Goal: Task Accomplishment & Management: Complete application form

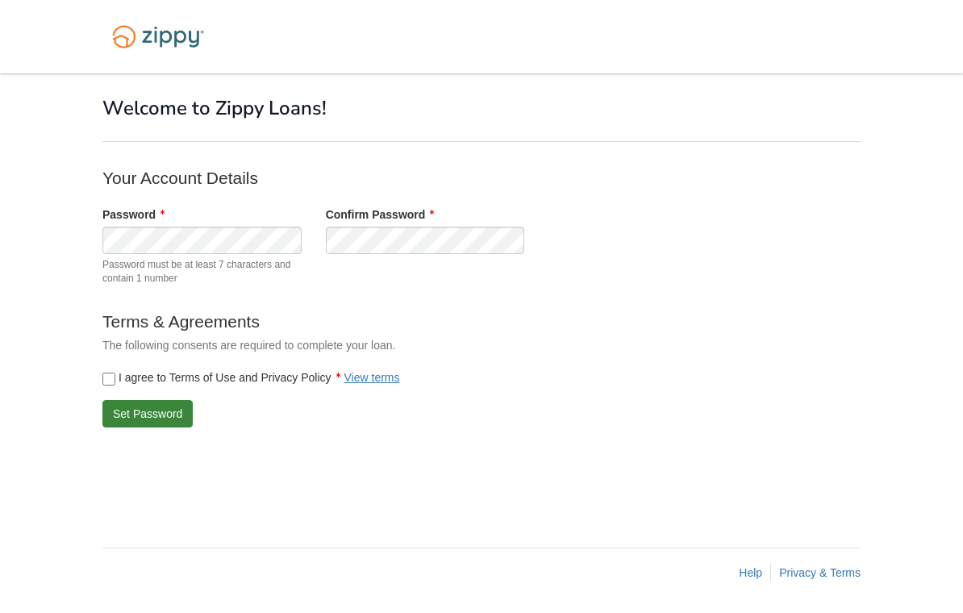
click at [123, 410] on button "Set Password" at bounding box center [147, 413] width 90 height 27
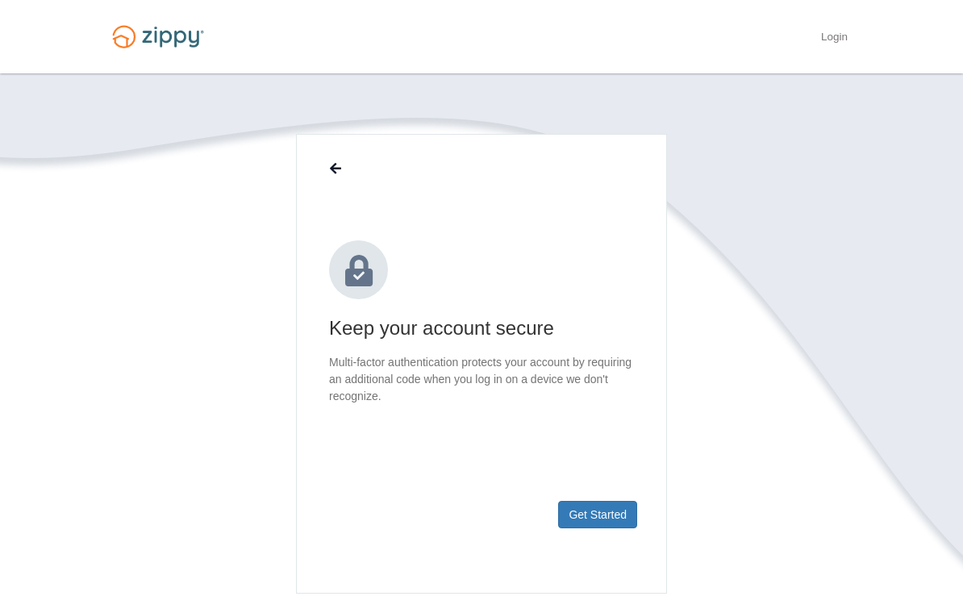
click at [598, 504] on button "Get Started" at bounding box center [597, 514] width 79 height 27
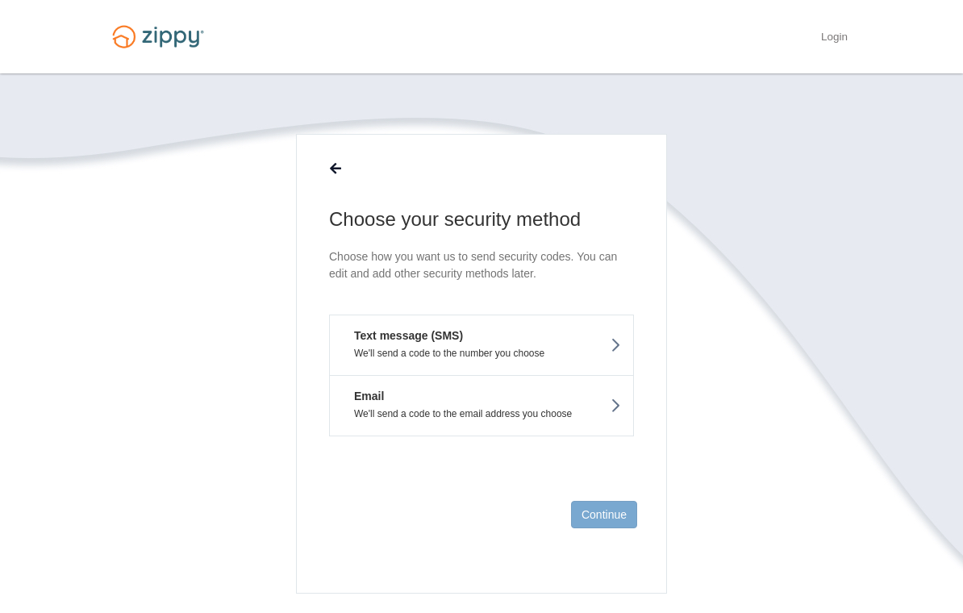
click at [567, 338] on button "Text message (SMS) We'll send a code to the number you choose" at bounding box center [481, 345] width 305 height 61
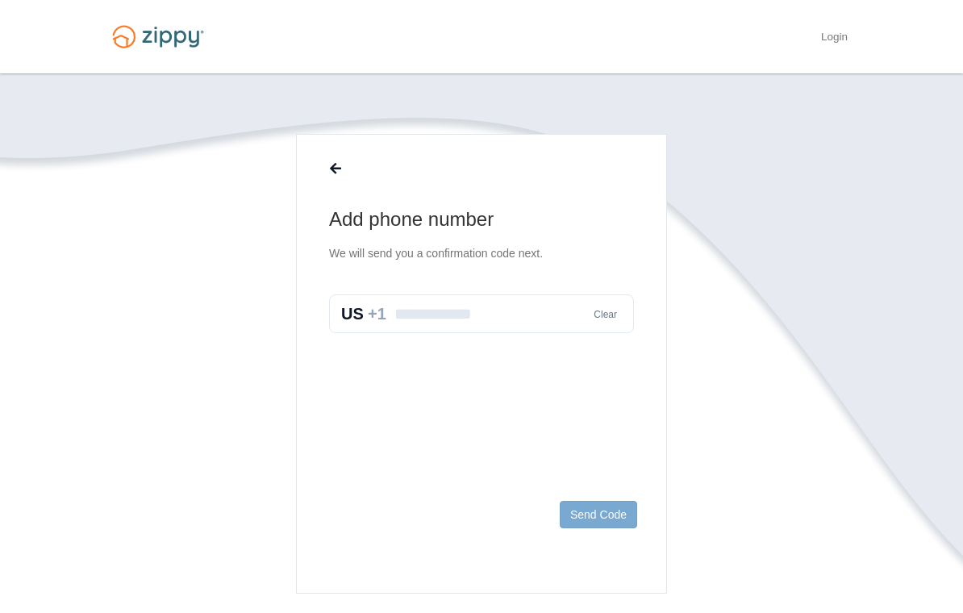
click at [524, 311] on input "text" at bounding box center [481, 314] width 305 height 39
type input "**********"
click at [620, 514] on button "Send Code" at bounding box center [598, 514] width 77 height 27
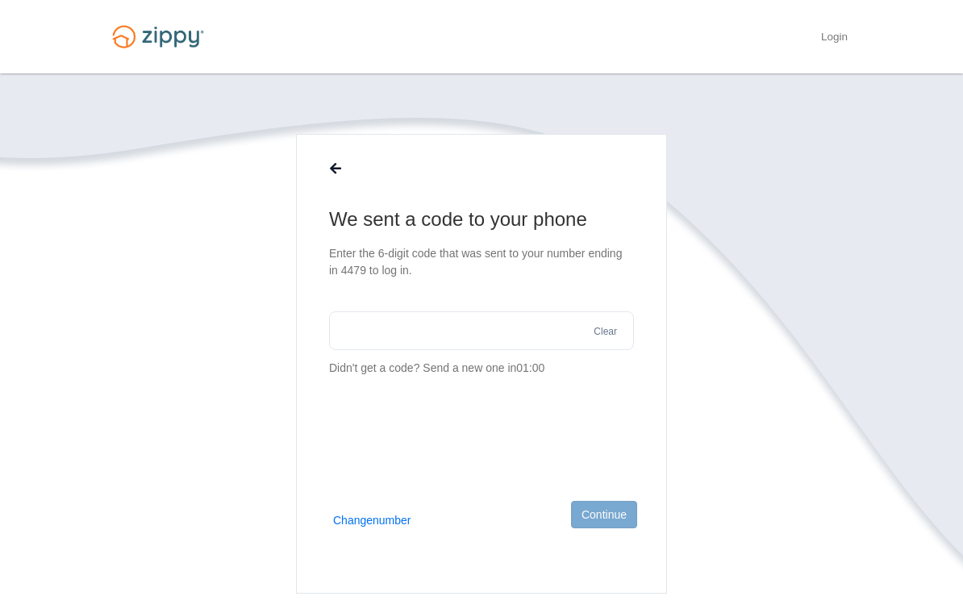
click at [472, 348] on input "text" at bounding box center [481, 330] width 305 height 39
type input "******"
click at [704, 485] on section "We sent a code to your phone Enter the 6-digit code that was sent to your numbe…" at bounding box center [481, 412] width 758 height 557
click at [603, 525] on button "Continue" at bounding box center [604, 514] width 66 height 27
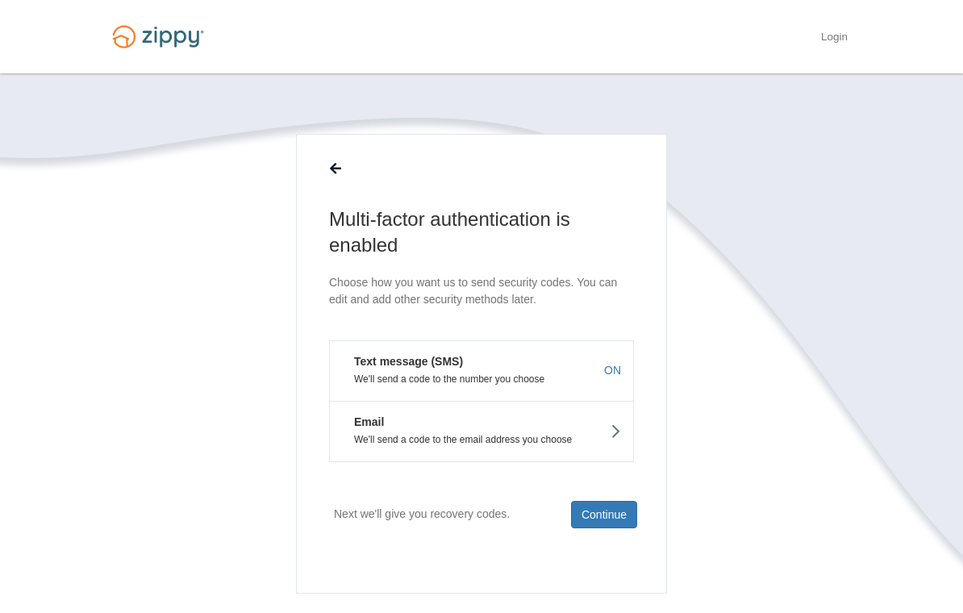
click at [612, 509] on button "Continue" at bounding box center [604, 514] width 66 height 27
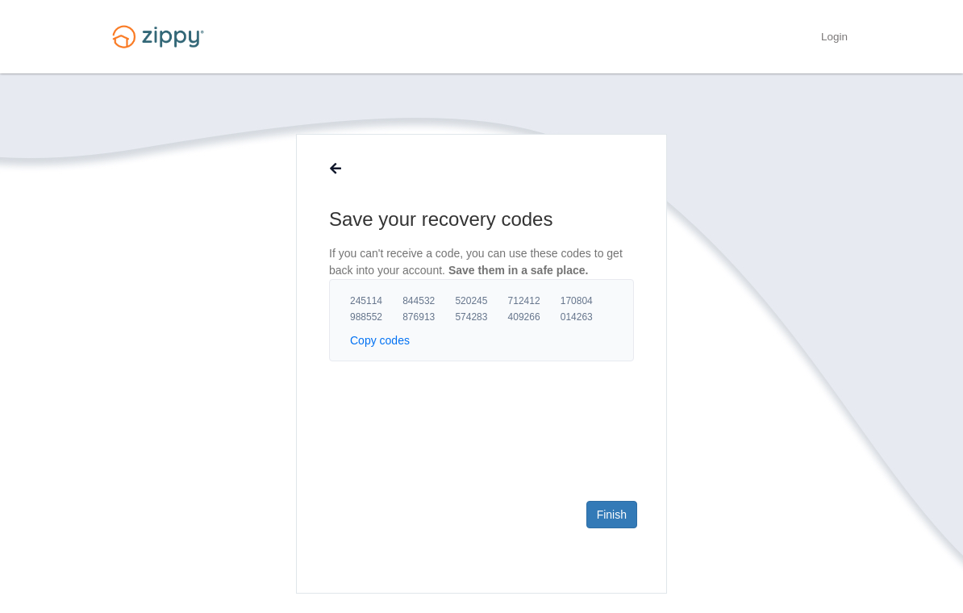
click at [621, 515] on link "Finish" at bounding box center [612, 514] width 51 height 27
